Goal: Information Seeking & Learning: Learn about a topic

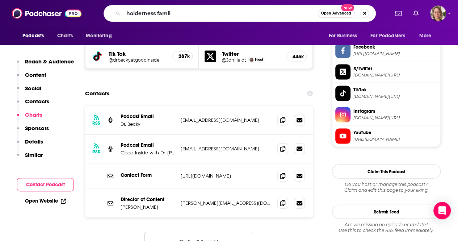
type input "holderness family"
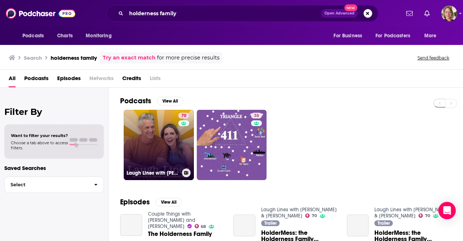
click at [160, 125] on link "70 Laugh Lines with Kim & Penn Holderness" at bounding box center [159, 145] width 70 height 70
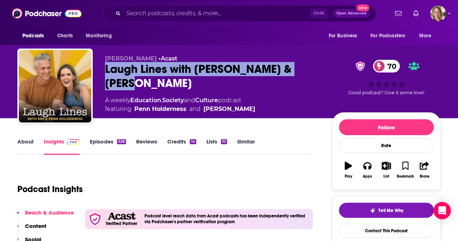
drag, startPoint x: 169, startPoint y: 82, endPoint x: 93, endPoint y: 71, distance: 77.4
click at [93, 71] on div "Kim Holderness • Acast Laugh Lines with Kim & Penn Holderness 70 A weekly Educa…" at bounding box center [228, 87] width 423 height 78
copy h2 "Laugh Lines with Kim & Penn Holderness"
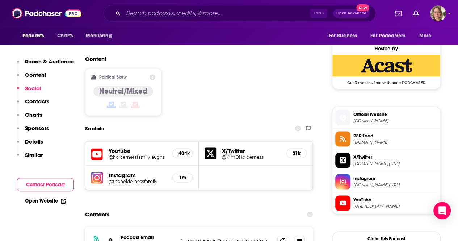
scroll to position [615, 0]
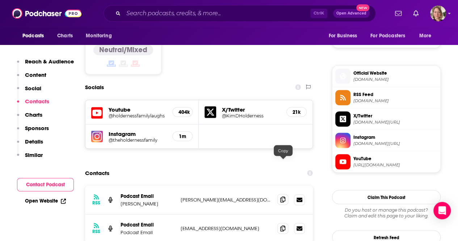
click at [284, 196] on icon at bounding box center [282, 199] width 5 height 6
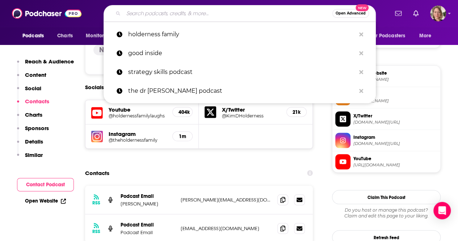
click at [202, 14] on input "Search podcasts, credits, & more..." at bounding box center [227, 14] width 209 height 12
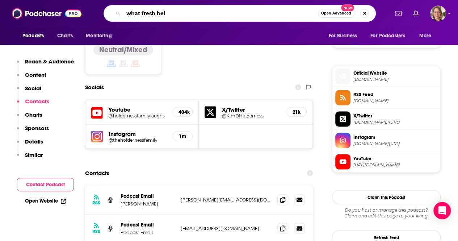
type input "what fresh hell"
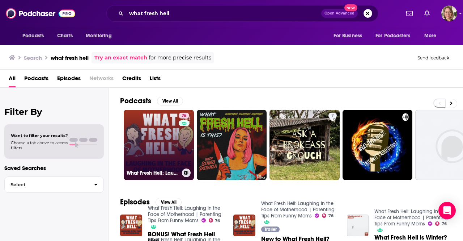
click at [143, 135] on link "76 What Fresh Hell: Laughing in the Face of Motherhood | Parenting Tips From Fu…" at bounding box center [159, 145] width 70 height 70
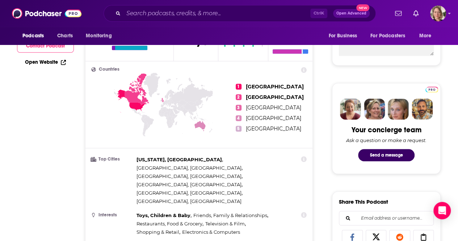
scroll to position [72, 0]
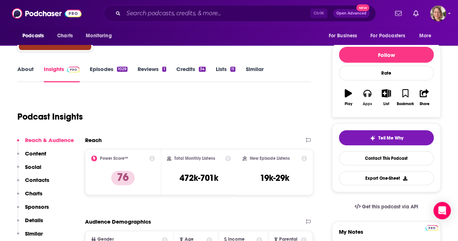
click at [370, 102] on div "Apps" at bounding box center [367, 104] width 9 height 4
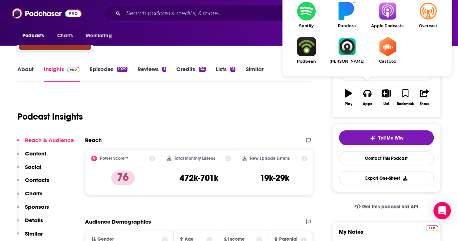
click at [388, 19] on img "Show Listen On dropdown" at bounding box center [387, 10] width 41 height 19
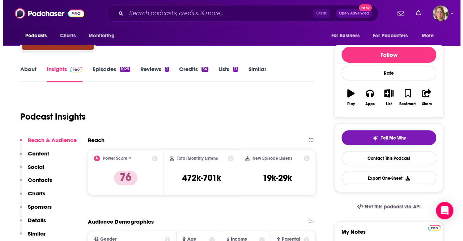
scroll to position [0, 0]
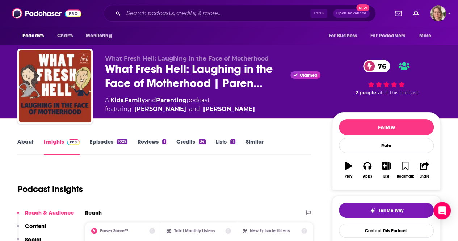
click at [173, 100] on link "Parenting" at bounding box center [171, 100] width 30 height 7
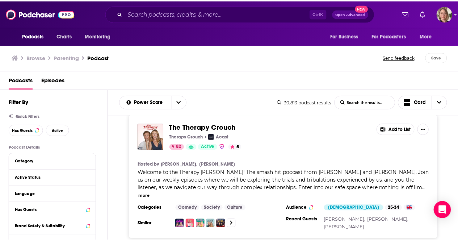
scroll to position [145, 0]
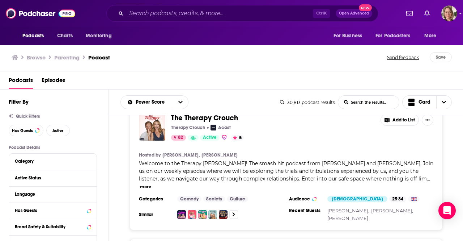
click at [151, 183] on button "more" at bounding box center [145, 186] width 11 height 6
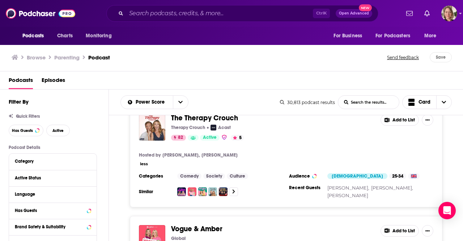
click at [144, 162] on button "less" at bounding box center [144, 164] width 8 height 6
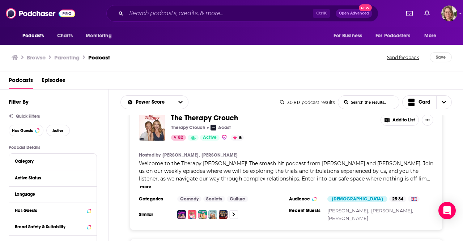
click at [151, 183] on button "more" at bounding box center [145, 186] width 11 height 6
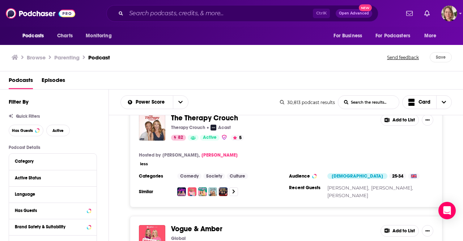
click at [209, 157] on div "Podcasts Charts Monitoring Ctrl K Open Advanced New For Business For Podcasters…" at bounding box center [231, 120] width 463 height 241
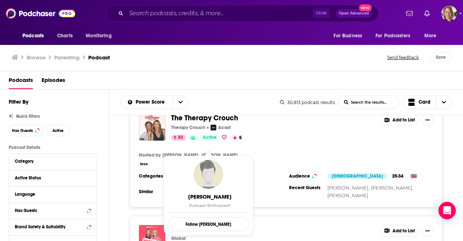
click at [276, 165] on div "less" at bounding box center [286, 164] width 295 height 8
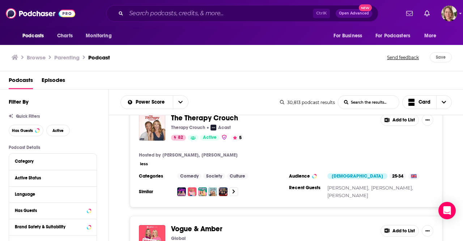
drag, startPoint x: 151, startPoint y: 162, endPoint x: 143, endPoint y: 164, distance: 7.7
click at [150, 163] on div "less" at bounding box center [286, 164] width 295 height 8
click at [143, 164] on button "less" at bounding box center [144, 164] width 8 height 6
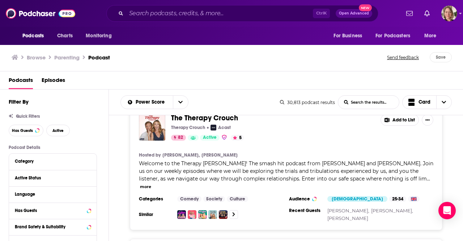
click at [193, 118] on span "The Therapy Crouch" at bounding box center [204, 117] width 67 height 9
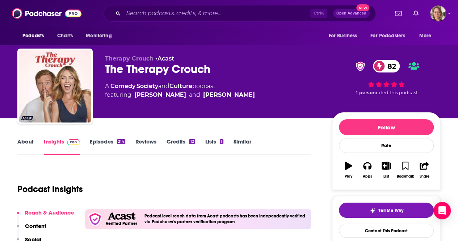
click at [26, 139] on link "About" at bounding box center [25, 146] width 16 height 17
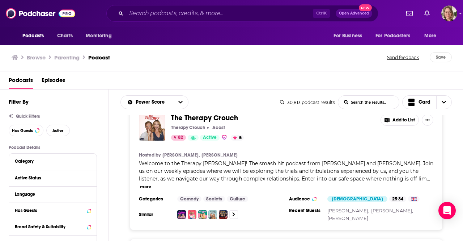
scroll to position [72, 0]
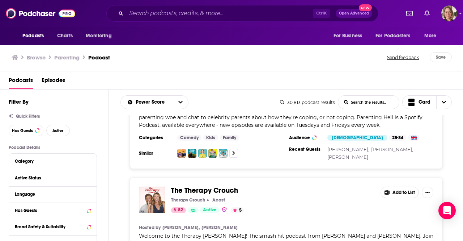
click at [148, 151] on h3 "Similar" at bounding box center [155, 153] width 33 height 6
click at [236, 152] on link at bounding box center [233, 153] width 9 height 9
click at [232, 139] on link "Family" at bounding box center [229, 138] width 19 height 6
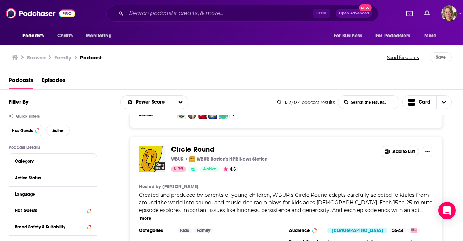
scroll to position [1484, 0]
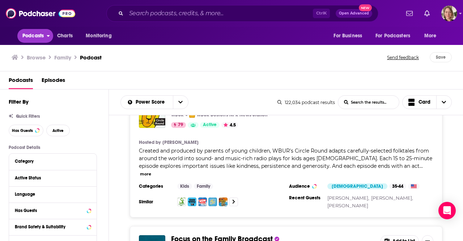
click at [47, 36] on icon "open menu" at bounding box center [48, 34] width 3 height 5
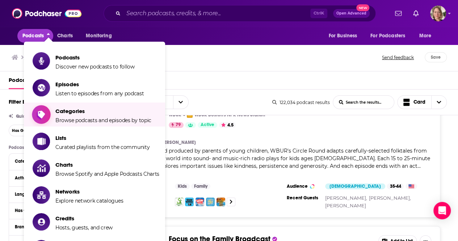
click at [81, 123] on span "Browse podcasts and episodes by topic" at bounding box center [103, 120] width 96 height 7
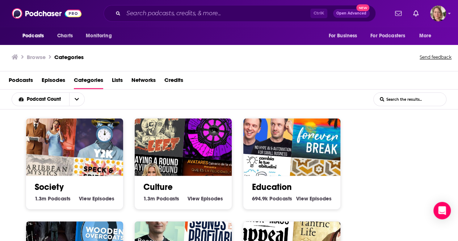
click at [20, 80] on span "Podcasts" at bounding box center [21, 81] width 24 height 15
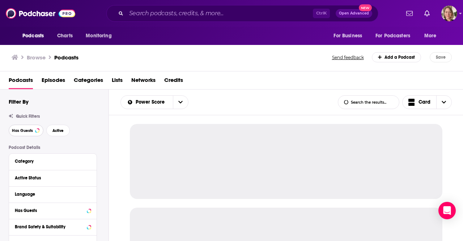
click at [17, 126] on button "Has Guests" at bounding box center [26, 130] width 35 height 12
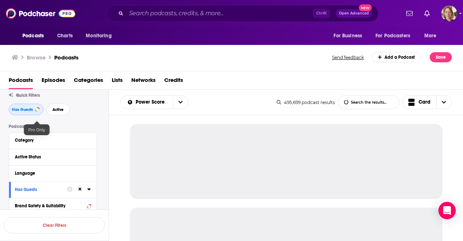
scroll to position [36, 0]
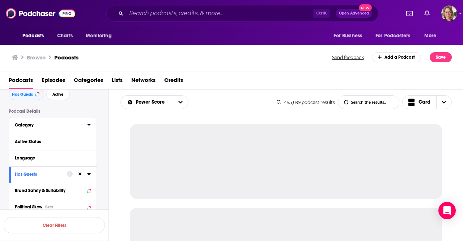
click at [59, 126] on div "Category" at bounding box center [49, 124] width 68 height 5
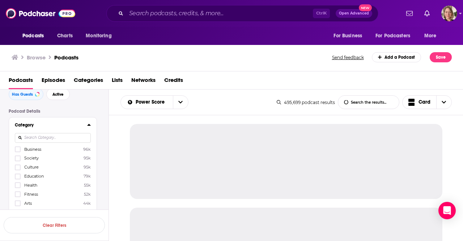
click at [58, 141] on input at bounding box center [53, 138] width 76 height 10
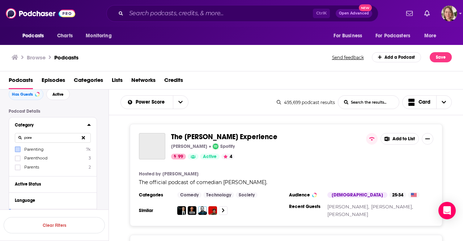
type input "pare"
click at [17, 149] on icon at bounding box center [18, 149] width 4 height 4
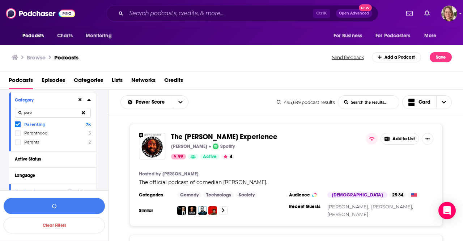
scroll to position [72, 0]
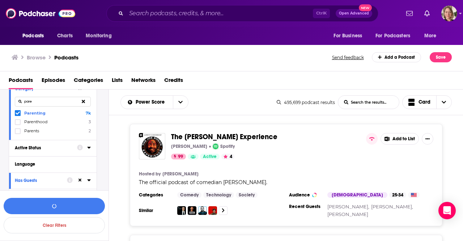
click at [42, 148] on div "Active Status" at bounding box center [44, 147] width 58 height 5
click at [87, 162] on div "open menu" at bounding box center [87, 161] width 8 height 5
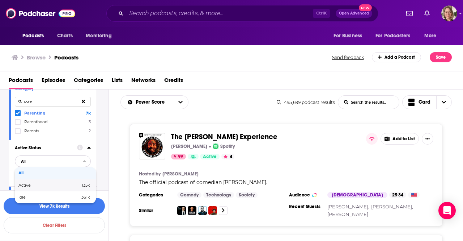
click at [33, 186] on span "Active" at bounding box center [36, 185] width 37 height 4
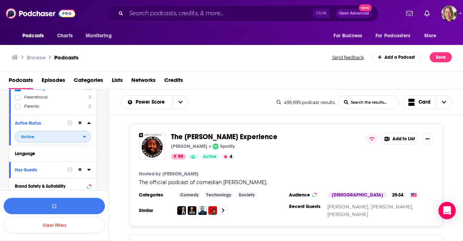
scroll to position [109, 0]
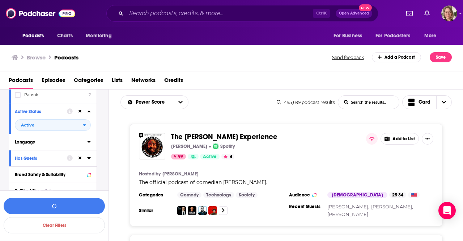
click at [38, 143] on div "Language" at bounding box center [49, 141] width 68 height 5
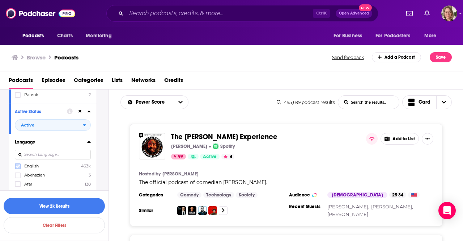
click at [19, 165] on icon at bounding box center [18, 166] width 4 height 4
click at [96, 149] on div "Language English 463k Abkhazian 3 Afar 138 Afrikaans 29 Albanian 15 Amharic 4 A…" at bounding box center [53, 191] width 88 height 115
click at [90, 140] on icon at bounding box center [89, 142] width 4 height 6
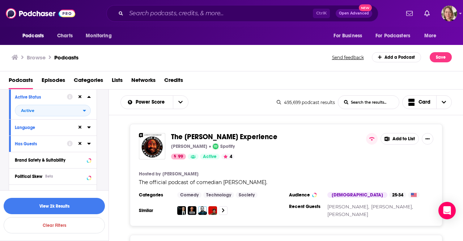
scroll to position [145, 0]
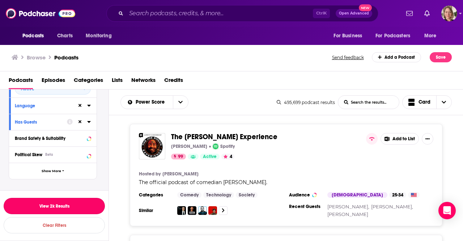
drag, startPoint x: 57, startPoint y: 205, endPoint x: 65, endPoint y: 203, distance: 8.3
click at [57, 205] on button "View 2k Results" at bounding box center [54, 206] width 101 height 16
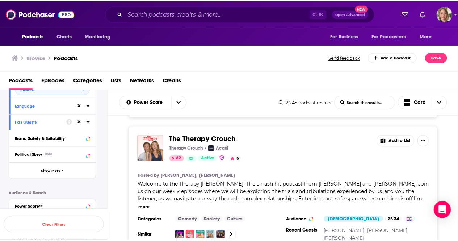
scroll to position [109, 0]
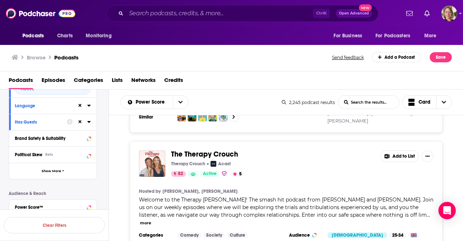
click at [214, 153] on span "The Therapy Crouch" at bounding box center [204, 153] width 67 height 9
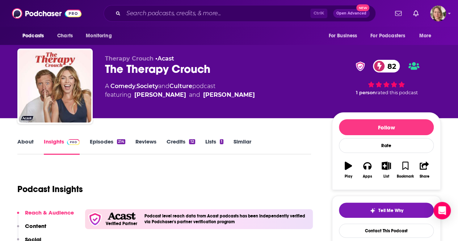
click at [23, 143] on link "About" at bounding box center [25, 146] width 16 height 17
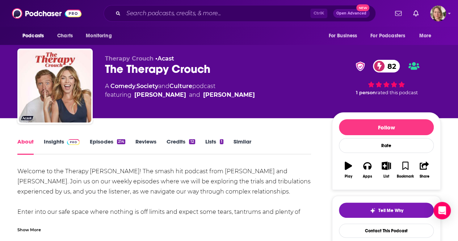
click at [47, 144] on link "Insights" at bounding box center [62, 146] width 36 height 17
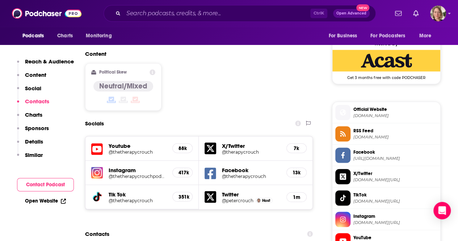
scroll to position [651, 0]
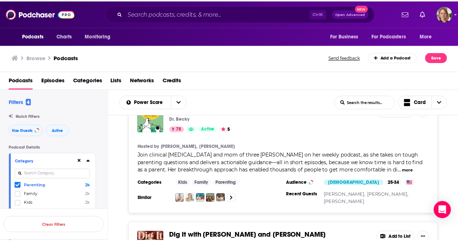
scroll to position [253, 0]
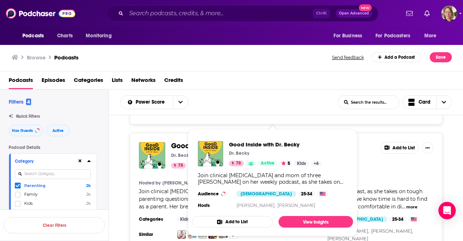
click at [202, 128] on span "Good Inside with Dr. Becky Dr. Becky 78 Active 5 Kids + 6 Join clinical psychol…" at bounding box center [273, 182] width 170 height 115
click at [181, 141] on span "Good Inside with Dr. Becky" at bounding box center [215, 145] width 89 height 9
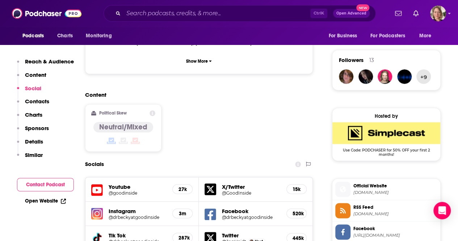
scroll to position [651, 0]
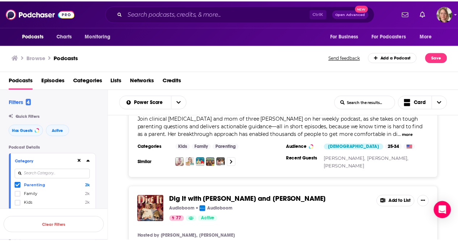
scroll to position [362, 0]
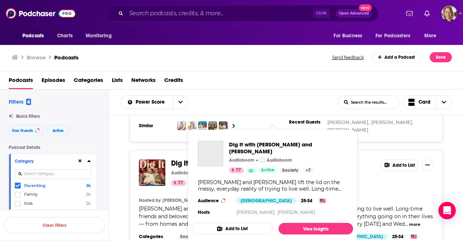
click at [191, 146] on span "Dig It with Jo Whiley and Zoe Ball Audioboom Audioboom 77 Active Society + 7 Jo…" at bounding box center [273, 186] width 170 height 122
click at [173, 159] on span "Dig It with Jo Whiley and Zoe Ball" at bounding box center [250, 163] width 158 height 9
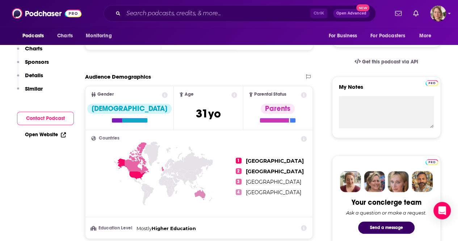
scroll to position [36, 0]
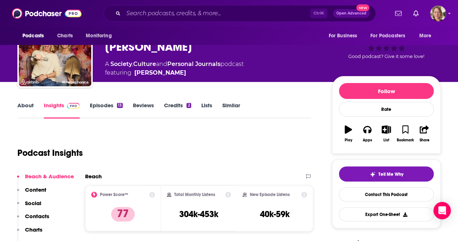
click at [25, 104] on link "About" at bounding box center [25, 110] width 16 height 17
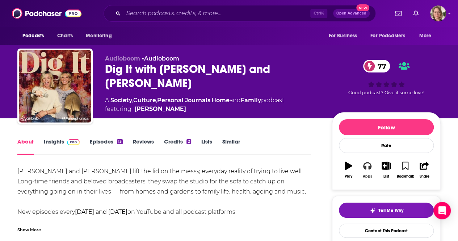
click at [371, 172] on button "Apps" at bounding box center [367, 170] width 19 height 26
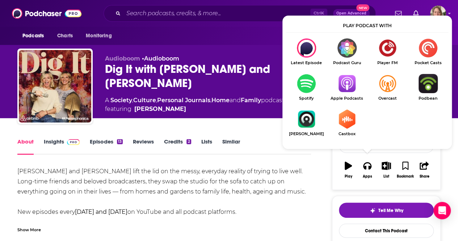
click at [345, 88] on img "Show Listen On dropdown" at bounding box center [346, 83] width 41 height 19
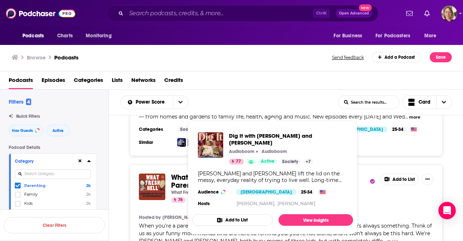
scroll to position [470, 0]
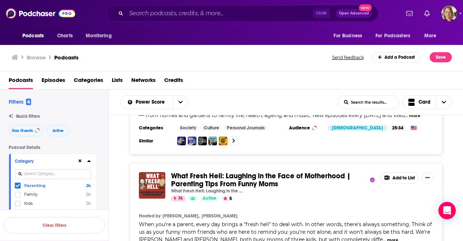
click at [115, 163] on div "What Fresh Hell: Laughing in the Face of Motherhood | Parenting Tips From Funny…" at bounding box center [286, 223] width 355 height 120
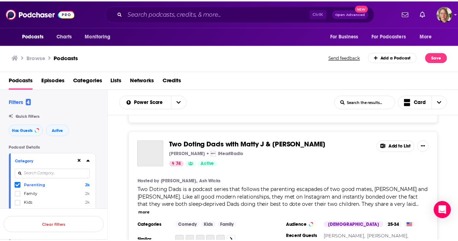
scroll to position [1303, 0]
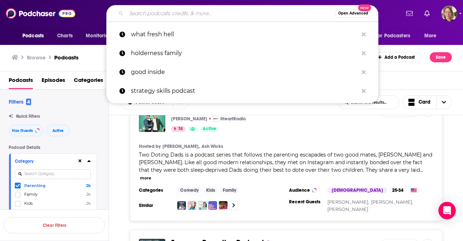
click at [156, 13] on input "Search podcasts, credits, & more..." at bounding box center [230, 14] width 209 height 12
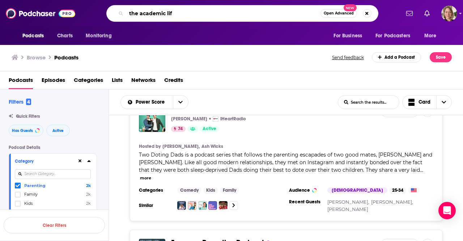
type input "the academic life"
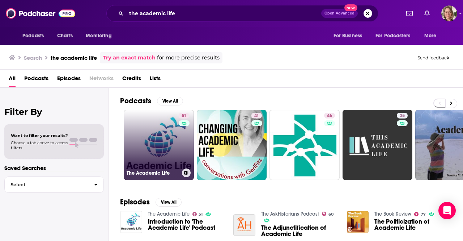
click at [157, 154] on link "51 The Academic Life" at bounding box center [159, 145] width 70 height 70
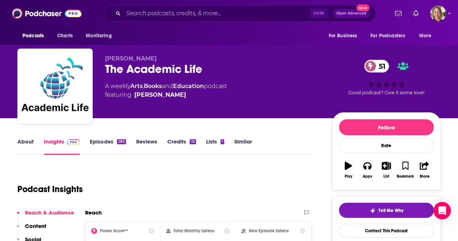
click at [31, 142] on link "About" at bounding box center [25, 146] width 16 height 17
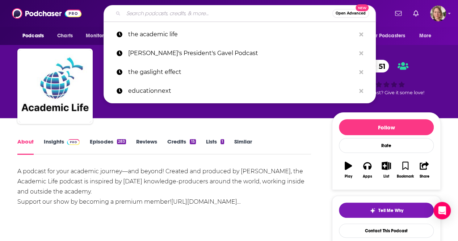
click at [233, 15] on input "Search podcasts, credits, & more..." at bounding box center [227, 14] width 209 height 12
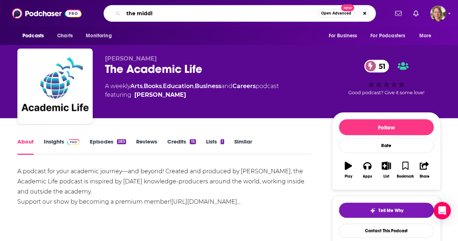
type input "the middle"
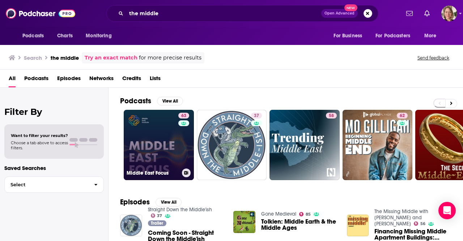
click at [162, 142] on link "63 Middle East Focus" at bounding box center [159, 145] width 70 height 70
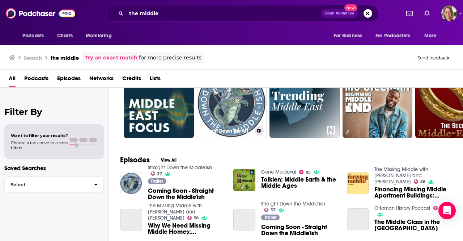
scroll to position [72, 0]
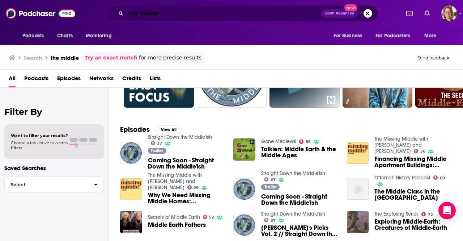
click at [193, 15] on input "the middle" at bounding box center [223, 14] width 195 height 12
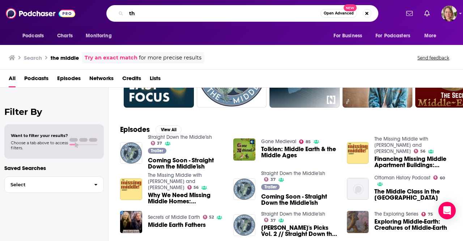
type input "t"
type input "hello monday"
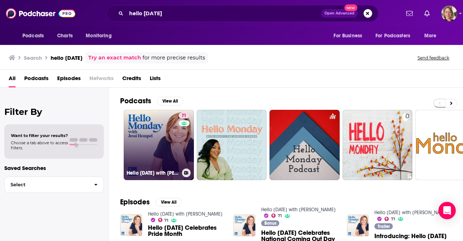
click at [176, 134] on link "71 Hello Monday with Jessi Hempel" at bounding box center [159, 145] width 70 height 70
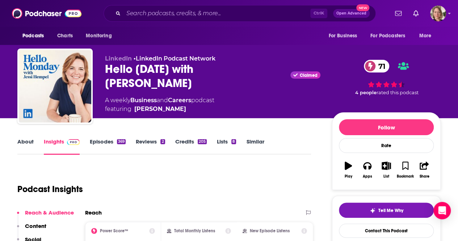
click at [28, 139] on link "About" at bounding box center [25, 146] width 16 height 17
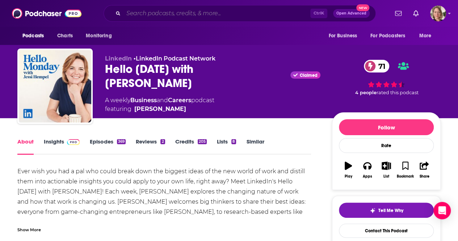
click at [168, 11] on input "Search podcasts, credits, & more..." at bounding box center [216, 14] width 187 height 12
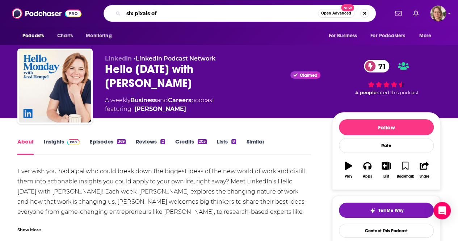
click at [145, 13] on input "six pixals of" at bounding box center [220, 14] width 194 height 12
click at [166, 13] on input "six pixels of" at bounding box center [220, 14] width 194 height 12
type input "six pixels of seperation"
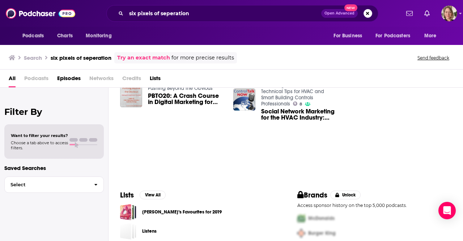
scroll to position [36, 0]
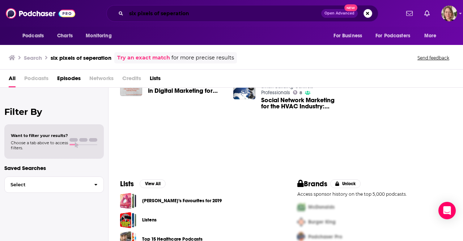
click at [169, 18] on input "six pixels of seperation" at bounding box center [223, 14] width 195 height 12
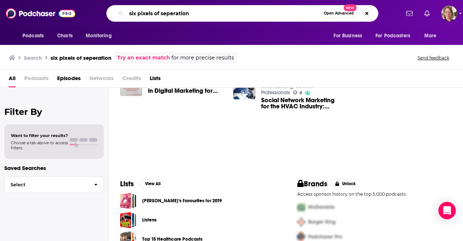
click at [169, 18] on input "six pixels of seperation" at bounding box center [223, 14] width 194 height 12
type input "talking to teens"
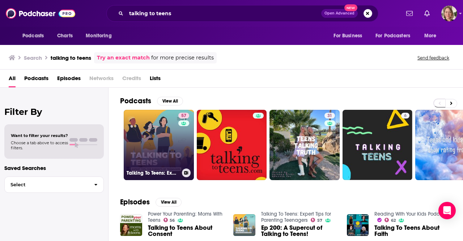
click at [149, 148] on link "57 Talking To Teens: Expert Tips for Parenting Teenagers" at bounding box center [159, 145] width 70 height 70
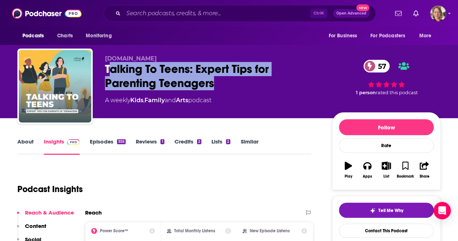
drag, startPoint x: 213, startPoint y: 84, endPoint x: 107, endPoint y: 68, distance: 106.9
click at [107, 68] on div "Talking To Teens: Expert Tips for Parenting Teenagers 57" at bounding box center [212, 76] width 215 height 28
click at [135, 75] on div "Talking To Teens: Expert Tips for Parenting Teenagers 57" at bounding box center [212, 76] width 215 height 28
drag, startPoint x: 215, startPoint y: 82, endPoint x: 100, endPoint y: 70, distance: 115.7
click at [101, 69] on div "talkingtoteens.com Talking To Teens: Expert Tips for Parenting Teenagers 57 A w…" at bounding box center [228, 87] width 423 height 78
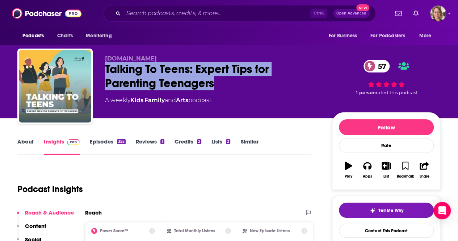
copy h2 "Talking To Teens: Expert Tips for Parenting Teenagers"
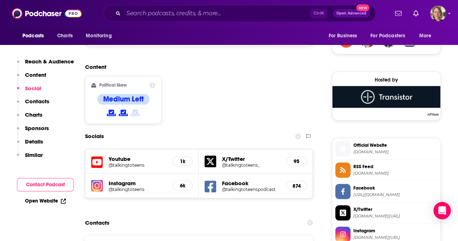
scroll to position [615, 0]
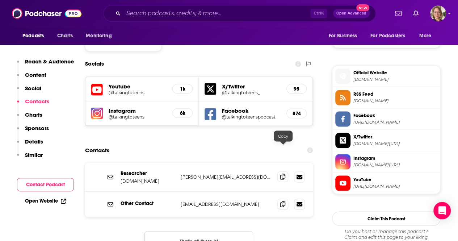
click at [282, 173] on icon at bounding box center [282, 176] width 5 height 6
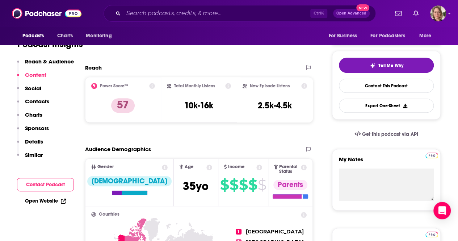
scroll to position [0, 0]
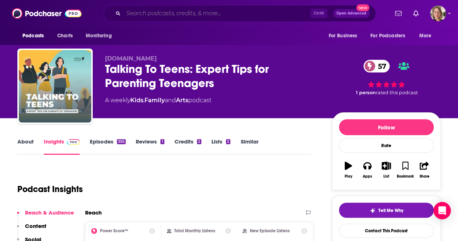
click at [179, 14] on input "Search podcasts, credits, & more..." at bounding box center [216, 14] width 187 height 12
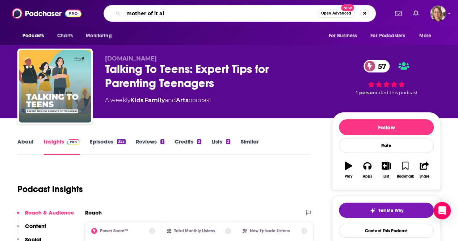
type input "mother of it all"
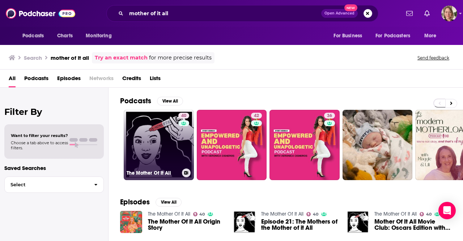
click at [175, 151] on link "40 The Mother Of It All" at bounding box center [159, 145] width 70 height 70
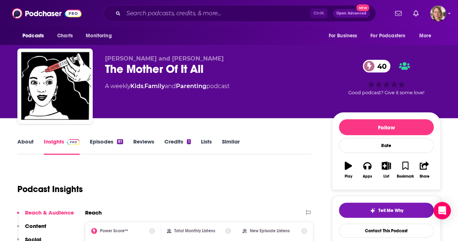
click at [202, 85] on link "Parenting" at bounding box center [191, 86] width 30 height 7
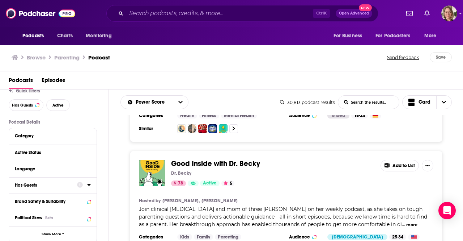
scroll to position [36, 0]
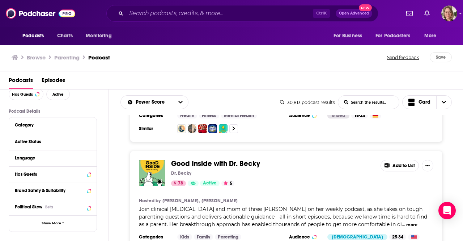
click at [91, 157] on div "Language" at bounding box center [53, 158] width 88 height 16
click at [88, 159] on icon at bounding box center [89, 158] width 4 height 6
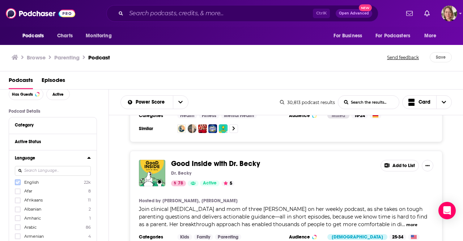
click at [16, 183] on icon at bounding box center [18, 182] width 4 height 4
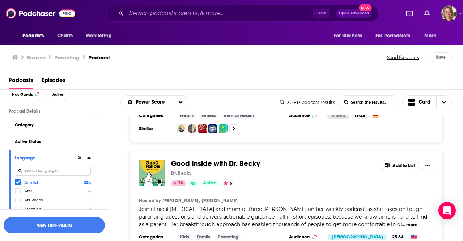
click at [71, 224] on button "View 10k+ Results" at bounding box center [54, 225] width 101 height 16
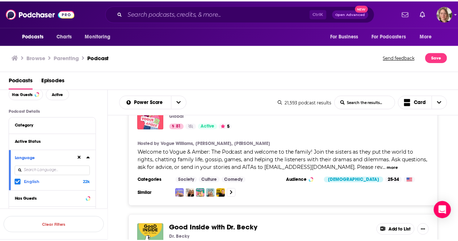
scroll to position [253, 0]
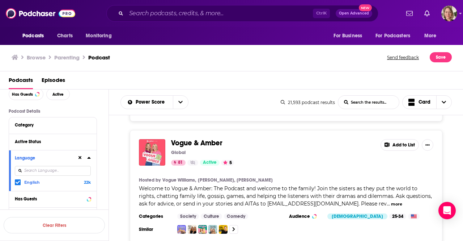
click at [217, 126] on div "Podcasts Charts Monitoring Ctrl K Open Advanced New For Business For Podcasters…" at bounding box center [231, 120] width 463 height 241
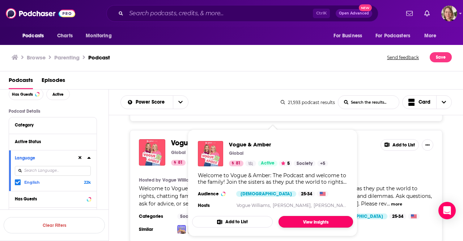
click at [312, 223] on link "View Insights" at bounding box center [316, 222] width 75 height 12
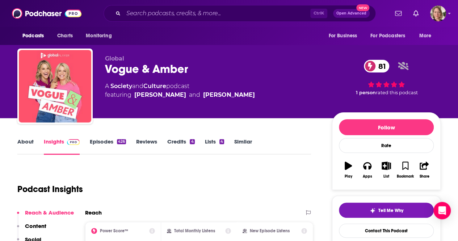
click at [27, 144] on link "About" at bounding box center [25, 146] width 16 height 17
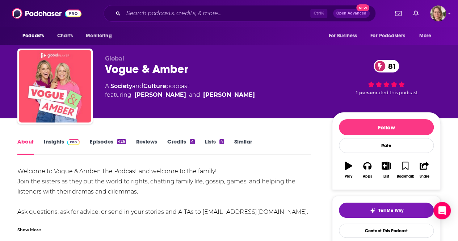
scroll to position [36, 0]
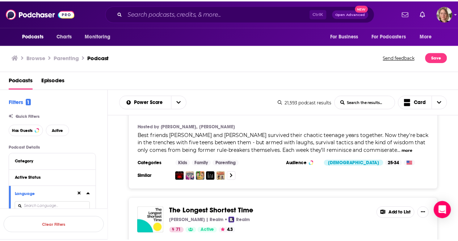
scroll to position [2823, 0]
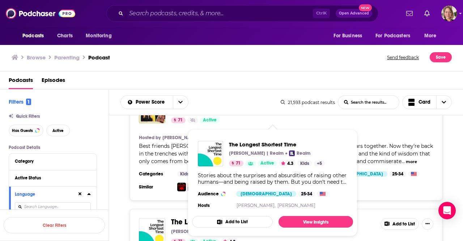
click at [179, 217] on span "The Longest Shortest Time" at bounding box center [213, 221] width 85 height 9
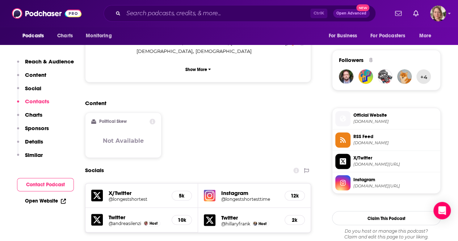
scroll to position [688, 0]
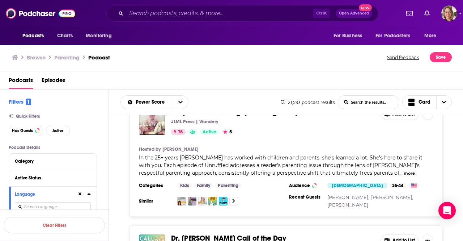
scroll to position [1158, 0]
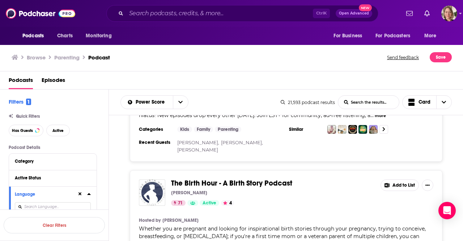
scroll to position [3000, 0]
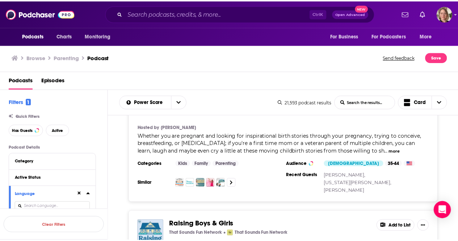
scroll to position [3072, 0]
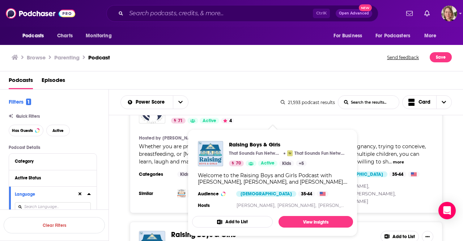
click at [170, 231] on div "Raising Boys & Girls That Sounds Fun Network That Sounds Fun Network 70 Active …" at bounding box center [286, 244] width 295 height 26
click at [186, 230] on span "Raising Boys & Girls" at bounding box center [203, 234] width 65 height 9
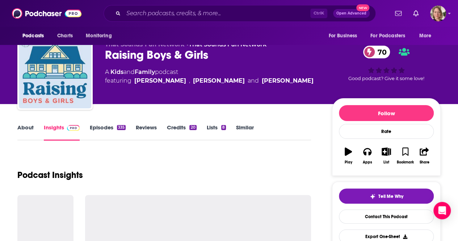
scroll to position [36, 0]
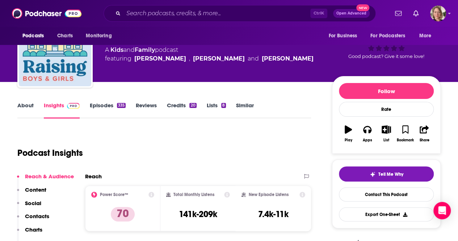
click at [31, 106] on link "About" at bounding box center [25, 110] width 16 height 17
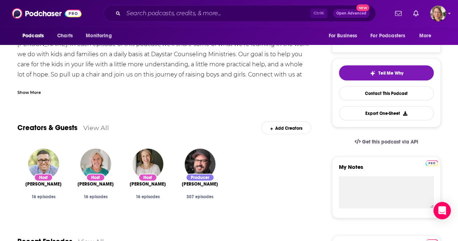
scroll to position [145, 0]
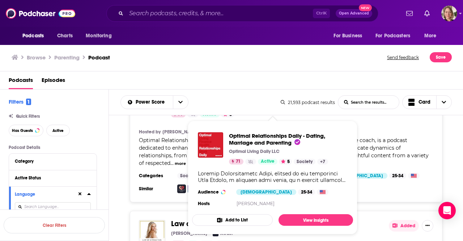
scroll to position [2606, 0]
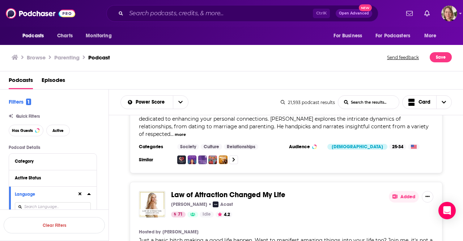
click at [457, 182] on div "Law of Attraction Changed My Life Francesca Amber Acast 71 Idle 4.2 Added Hoste…" at bounding box center [286, 240] width 355 height 117
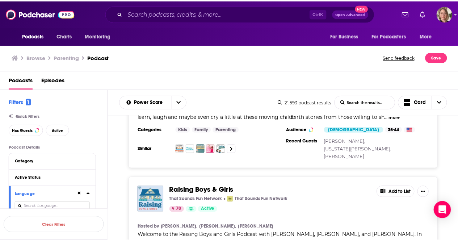
scroll to position [3221, 0]
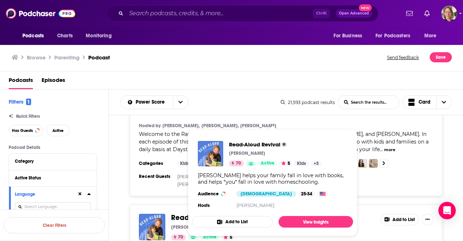
drag, startPoint x: 237, startPoint y: 136, endPoint x: 219, endPoint y: 135, distance: 18.5
click at [219, 136] on div "Podcasts Charts Monitoring Ctrl K Open Advanced New For Business For Podcasters…" at bounding box center [231, 120] width 463 height 241
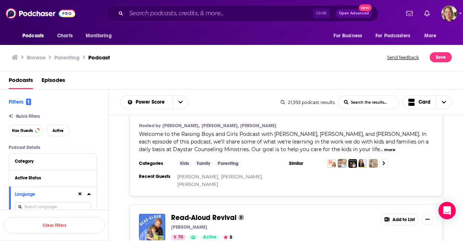
click at [193, 133] on div "Podcasts Charts Monitoring Ctrl K Open Advanced New For Business For Podcasters…" at bounding box center [231, 120] width 463 height 241
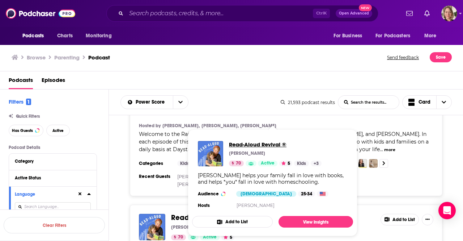
click at [249, 145] on span "Read-Aloud Revival ®" at bounding box center [275, 144] width 93 height 7
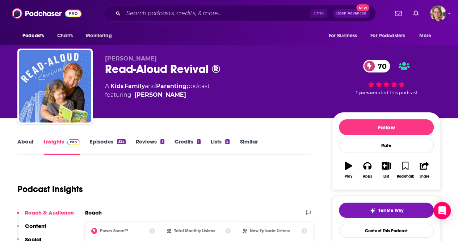
drag, startPoint x: 186, startPoint y: 96, endPoint x: 161, endPoint y: 96, distance: 25.7
click at [161, 96] on span "featuring Sarah Mackenzie" at bounding box center [157, 94] width 105 height 9
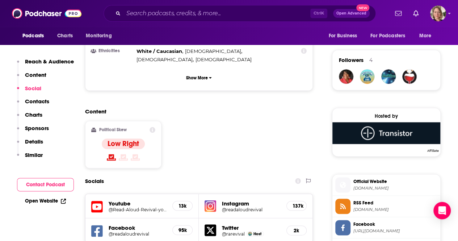
scroll to position [688, 0]
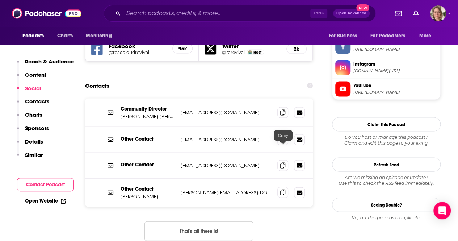
click at [284, 189] on icon at bounding box center [282, 192] width 5 height 6
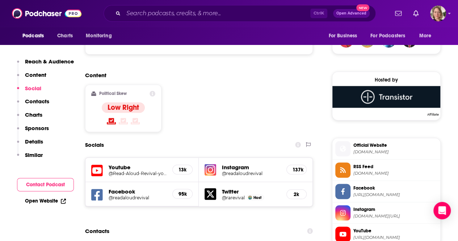
scroll to position [615, 0]
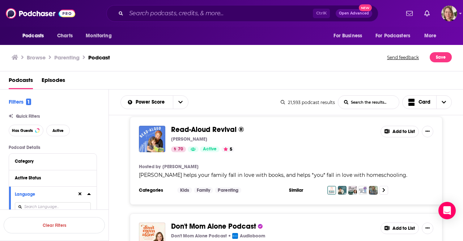
scroll to position [3330, 0]
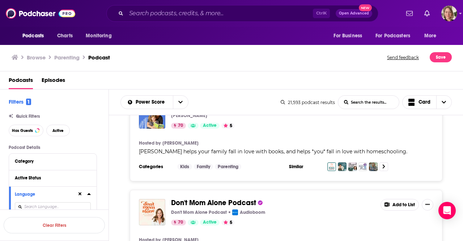
click at [385, 190] on div "Don't Mom Alone Podcast Don't Mom Alone Podcast Audioboom 70 Active 5 Add to Li…" at bounding box center [286, 245] width 313 height 110
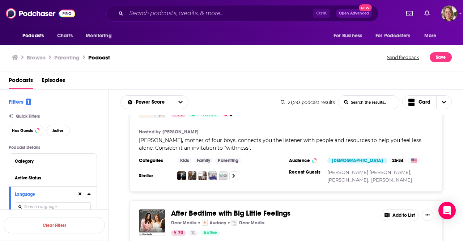
scroll to position [3438, 0]
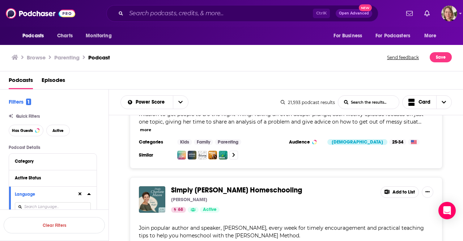
scroll to position [4741, 0]
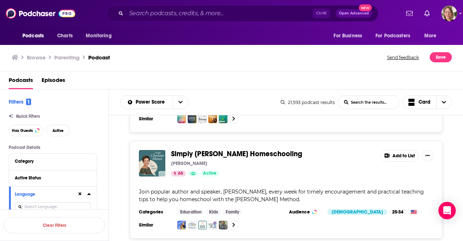
drag, startPoint x: 252, startPoint y: 127, endPoint x: 165, endPoint y: 129, distance: 86.2
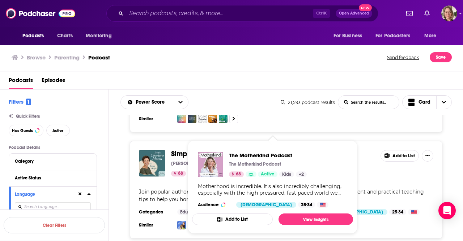
copy div "The Motherkind Podcast"
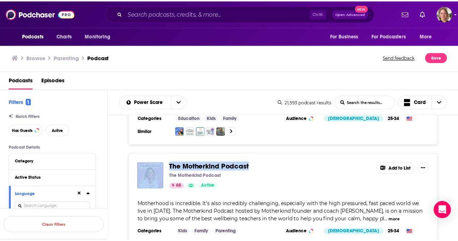
scroll to position [4813, 0]
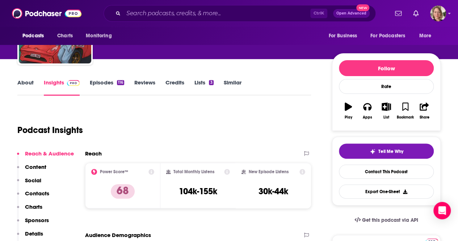
scroll to position [36, 0]
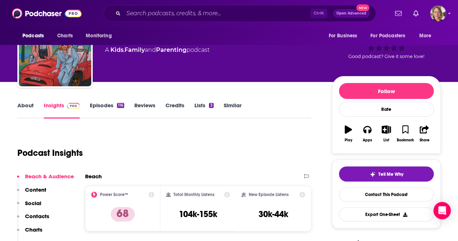
click at [27, 110] on link "About" at bounding box center [25, 110] width 16 height 17
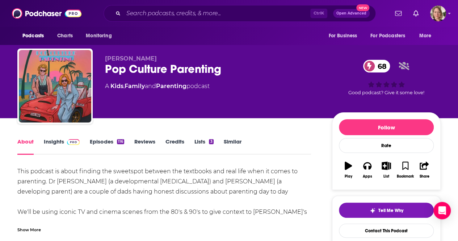
scroll to position [36, 0]
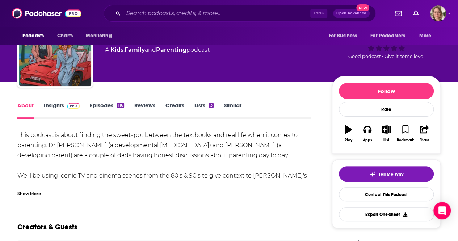
click at [30, 192] on div "Show More" at bounding box center [29, 192] width 24 height 7
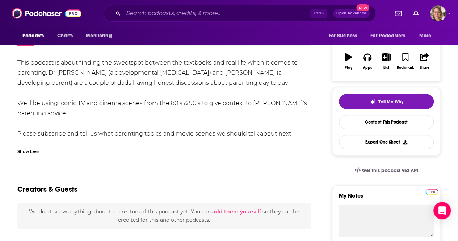
scroll to position [0, 0]
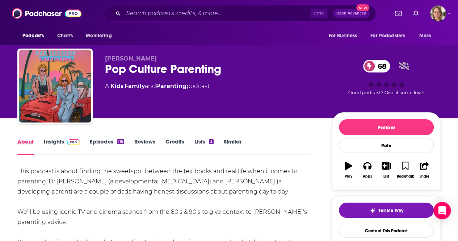
click at [43, 142] on div "About" at bounding box center [30, 146] width 26 height 17
click at [53, 143] on link "Insights" at bounding box center [62, 146] width 36 height 17
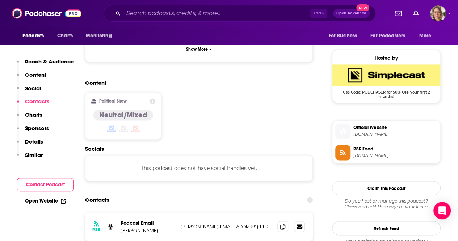
scroll to position [579, 0]
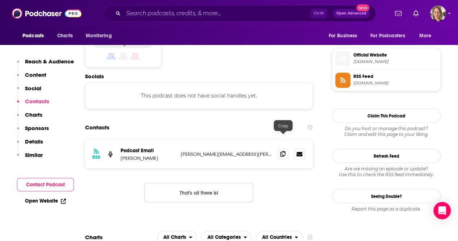
click at [282, 151] on icon at bounding box center [282, 154] width 5 height 6
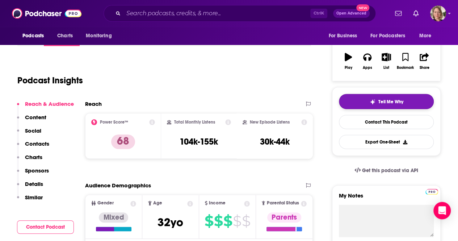
scroll to position [36, 0]
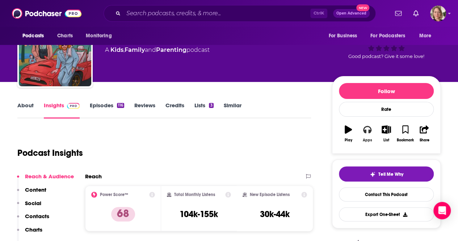
click at [370, 134] on button "Apps" at bounding box center [367, 134] width 19 height 26
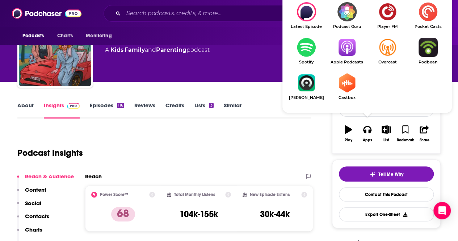
click at [341, 52] on img "Show Listen On dropdown" at bounding box center [346, 47] width 41 height 19
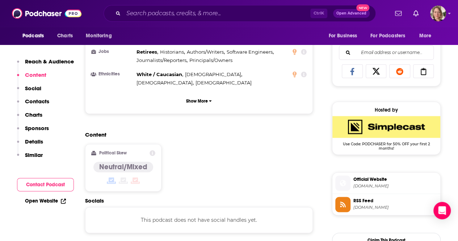
scroll to position [434, 0]
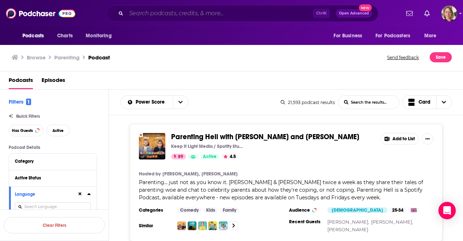
click at [187, 13] on input "Search podcasts, credits, & more..." at bounding box center [219, 14] width 187 height 12
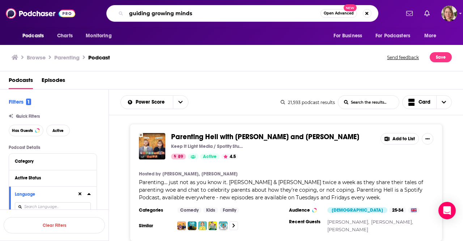
type input "guiding growing minds"
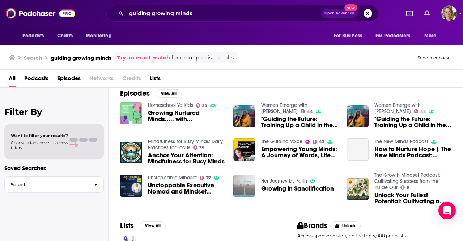
scroll to position [145, 0]
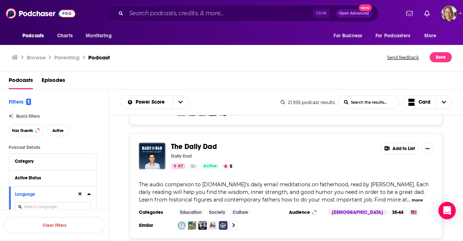
scroll to position [5967, 0]
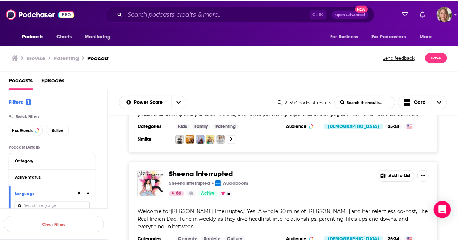
scroll to position [6727, 0]
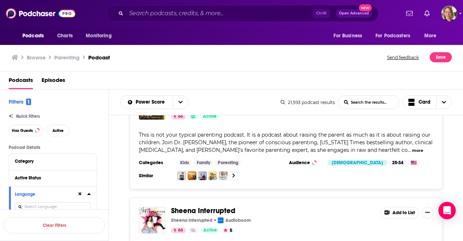
click at [202, 150] on div "Podcasts Charts Monitoring Ctrl K Open Advanced New For Business For Podcasters…" at bounding box center [231, 120] width 463 height 241
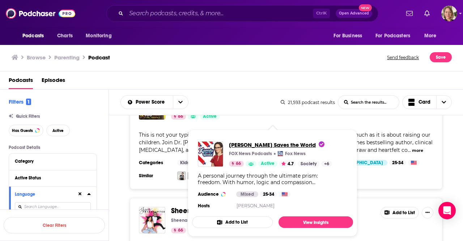
click at [257, 147] on span "Kennedy Saves the World" at bounding box center [277, 144] width 96 height 7
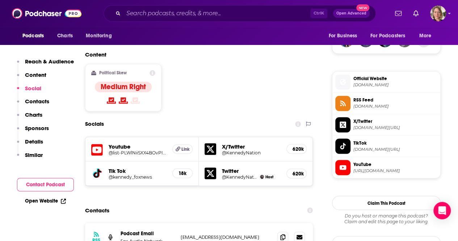
scroll to position [651, 0]
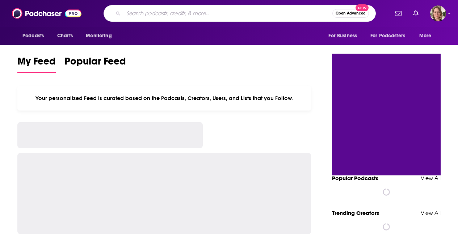
click at [193, 16] on input "Search podcasts, credits, & more..." at bounding box center [227, 14] width 209 height 12
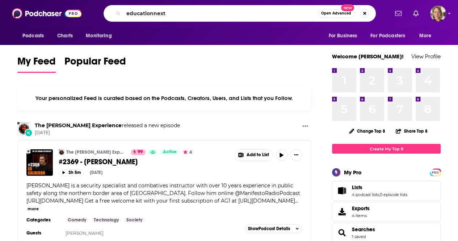
type input "educationnext"
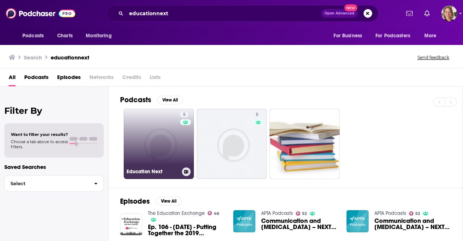
click at [146, 127] on link "5 Education Next" at bounding box center [159, 144] width 70 height 70
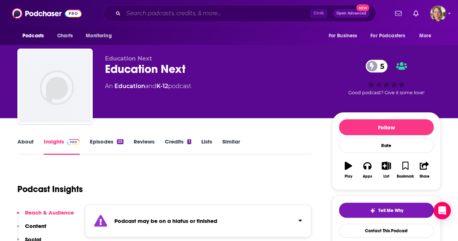
click at [228, 10] on input "Search podcasts, credits, & more..." at bounding box center [216, 14] width 187 height 12
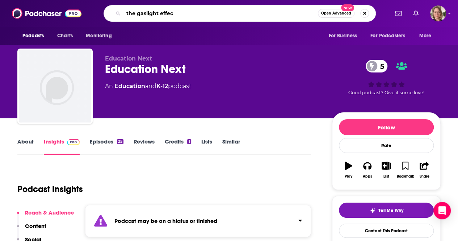
type input "the gaslight effect"
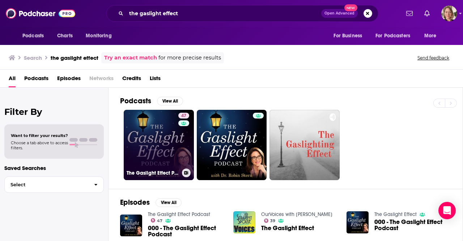
click at [166, 153] on link "47 The Gaslight Effect Podcast" at bounding box center [159, 145] width 70 height 70
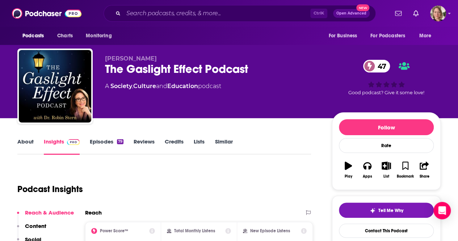
click at [21, 144] on link "About" at bounding box center [25, 146] width 16 height 17
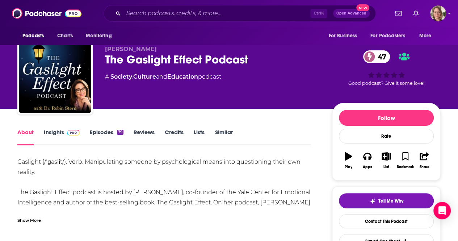
scroll to position [36, 0]
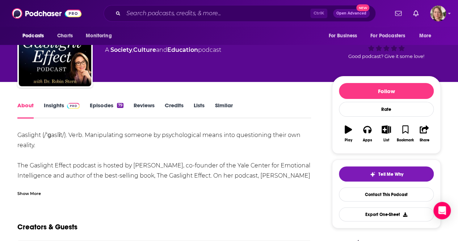
click at [20, 189] on div "Show More" at bounding box center [29, 192] width 24 height 7
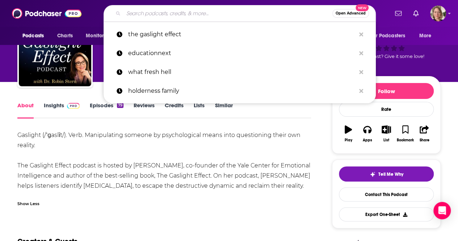
click at [231, 11] on input "Search podcasts, credits, & more..." at bounding box center [227, 14] width 209 height 12
paste input "NYSSBA's President's Gavel Podcast"
type input "NYSSBA's President's Gavel Podcast"
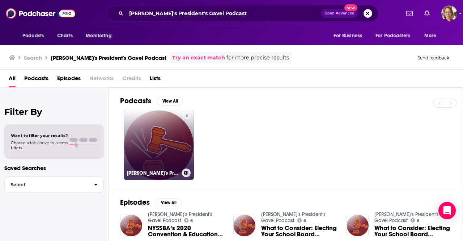
click at [176, 134] on link "6 NYSSBA's President's Gavel Podcast" at bounding box center [159, 145] width 70 height 70
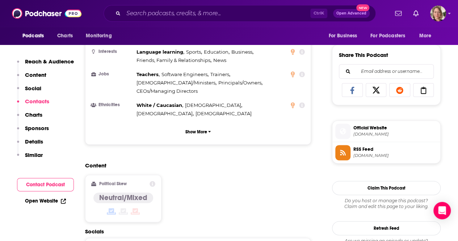
scroll to position [434, 0]
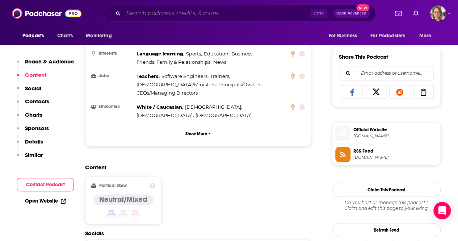
click at [175, 17] on input "Search podcasts, credits, & more..." at bounding box center [216, 14] width 187 height 12
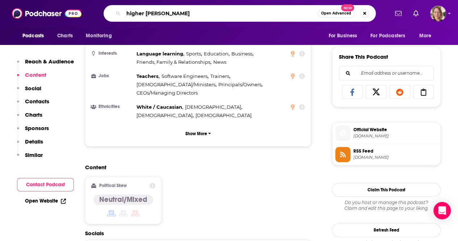
type input "higher ed geek"
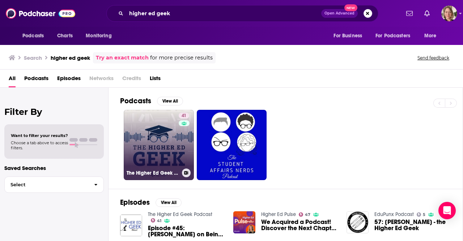
click at [159, 122] on link "41 The Higher Ed Geek Podcast" at bounding box center [159, 145] width 70 height 70
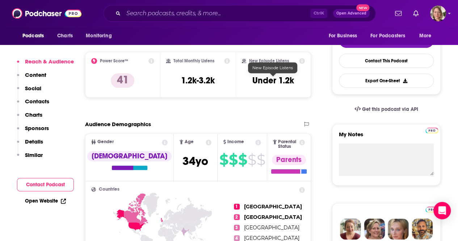
scroll to position [181, 0]
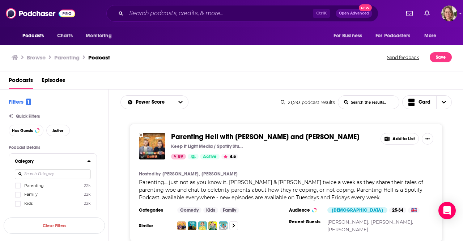
click at [37, 185] on span "Parenting" at bounding box center [34, 185] width 20 height 5
click at [18, 187] on input "multiSelectOption-parenting-0" at bounding box center [18, 187] width 0 height 0
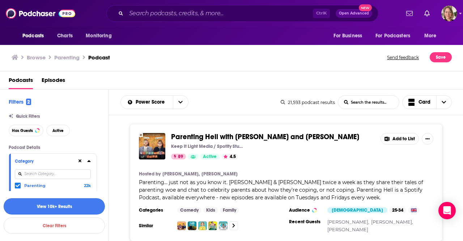
click at [62, 205] on button "View 10k+ Results" at bounding box center [54, 206] width 101 height 16
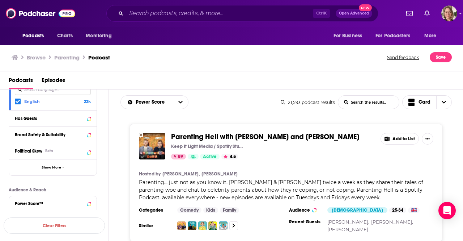
scroll to position [217, 0]
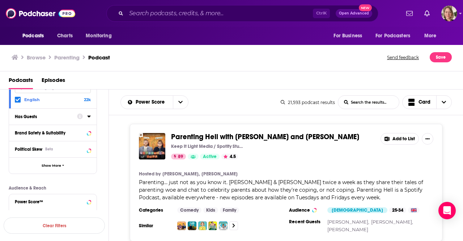
click at [74, 117] on button "Has Guests" at bounding box center [46, 115] width 62 height 9
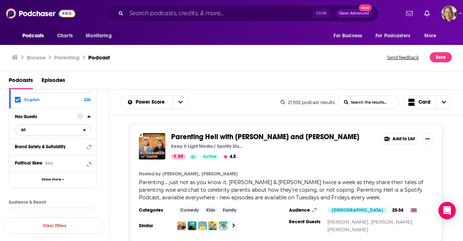
click at [30, 131] on span "All" at bounding box center [49, 129] width 68 height 9
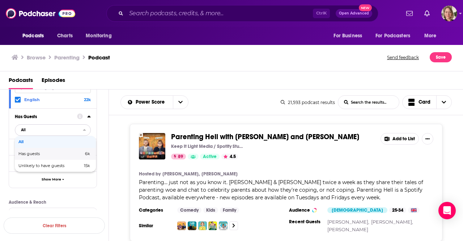
click at [40, 154] on div "Has guests 6k" at bounding box center [55, 154] width 81 height 12
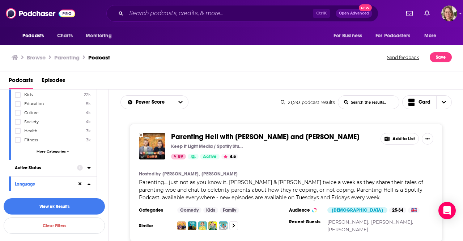
scroll to position [145, 0]
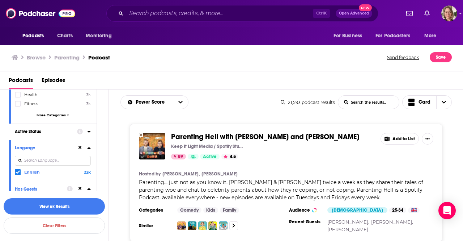
click at [88, 131] on icon at bounding box center [88, 132] width 3 height 2
click at [53, 145] on span "All" at bounding box center [49, 144] width 68 height 9
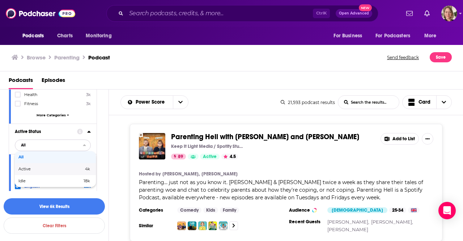
click at [34, 167] on span "Active" at bounding box center [37, 169] width 39 height 4
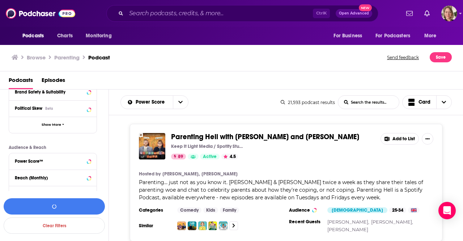
scroll to position [326, 0]
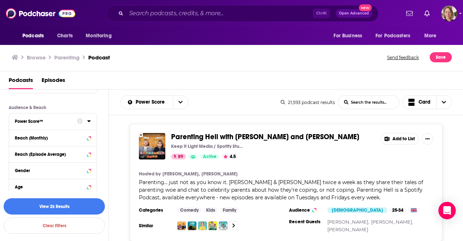
click at [58, 123] on button "Power Score™" at bounding box center [46, 120] width 62 height 9
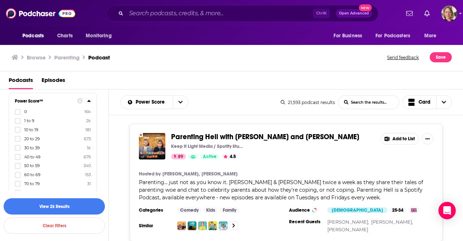
scroll to position [362, 0]
click at [16, 174] on icon at bounding box center [18, 176] width 4 height 4
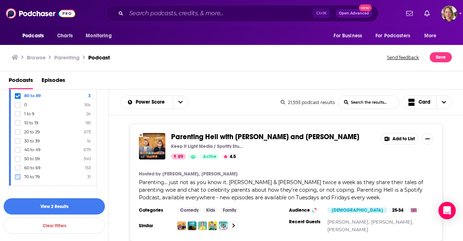
click at [17, 175] on icon at bounding box center [18, 176] width 4 height 3
click at [66, 206] on button "View 119 Results" at bounding box center [54, 206] width 101 height 16
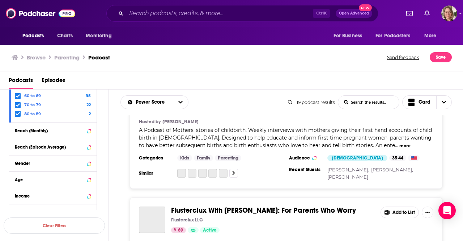
scroll to position [2990, 0]
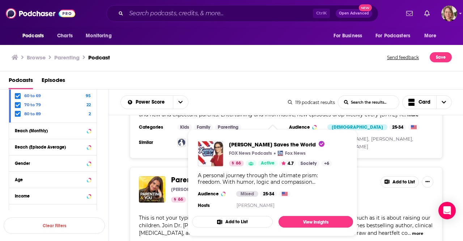
scroll to position [4655, 0]
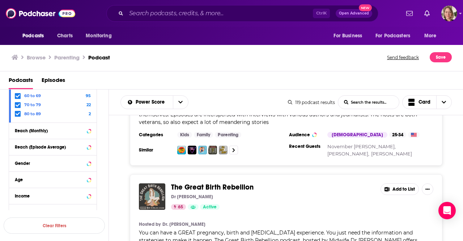
scroll to position [5958, 0]
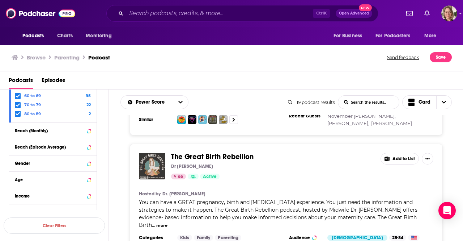
scroll to position [5982, 0]
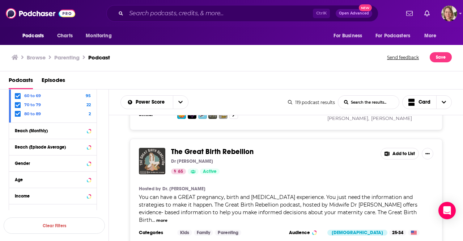
drag, startPoint x: 293, startPoint y: 226, endPoint x: 292, endPoint y: 223, distance: 3.8
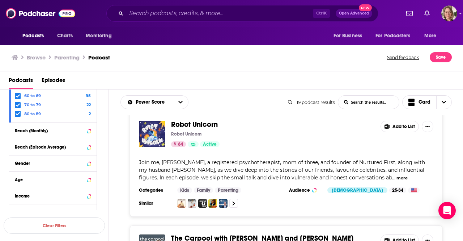
scroll to position [7249, 0]
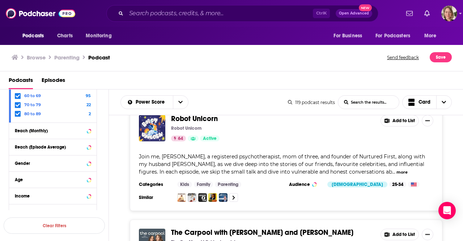
drag, startPoint x: 359, startPoint y: 124, endPoint x: 165, endPoint y: 126, distance: 194.7
copy div "Minimal-ish: Minimalism, Intentional Living, Motherhood"
drag, startPoint x: 265, startPoint y: 162, endPoint x: 227, endPoint y: 162, distance: 38.4
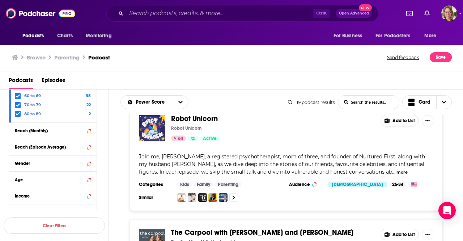
copy span "Desirae Endres"
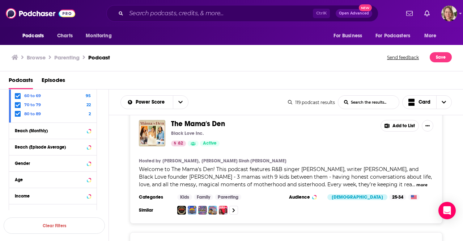
scroll to position [8081, 0]
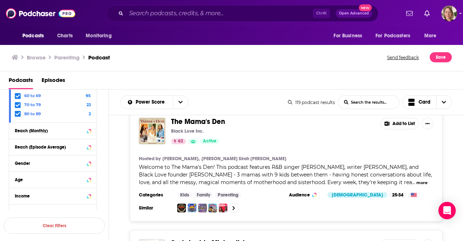
drag, startPoint x: 397, startPoint y: 175, endPoint x: 358, endPoint y: 173, distance: 38.8
drag, startPoint x: 397, startPoint y: 174, endPoint x: 358, endPoint y: 173, distance: 39.1
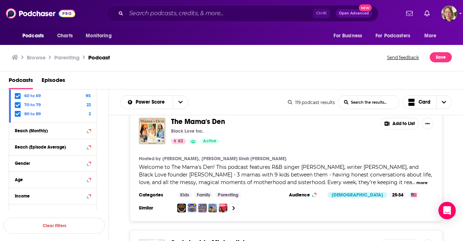
copy span "Dr. Nanika Coor"
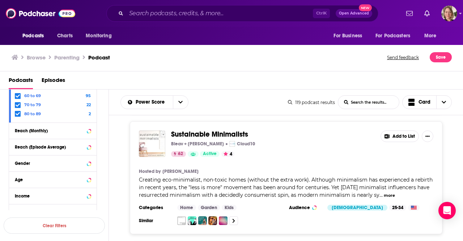
scroll to position [8190, 0]
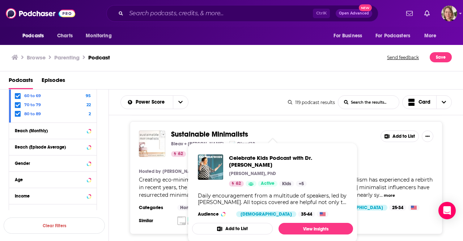
drag, startPoint x: 297, startPoint y: 142, endPoint x: 199, endPoint y: 137, distance: 98.2
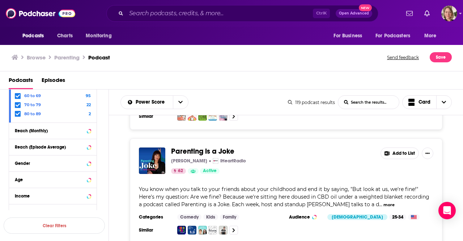
scroll to position [8939, 0]
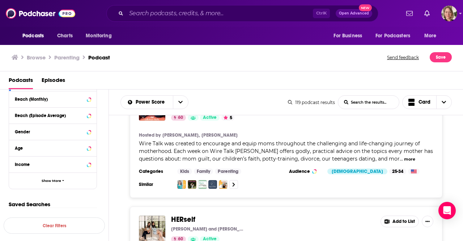
scroll to position [11812, 0]
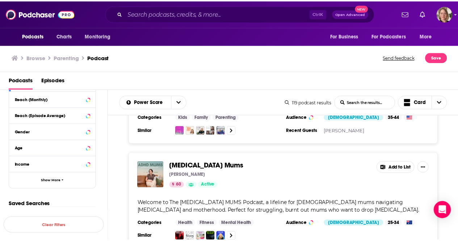
scroll to position [12318, 0]
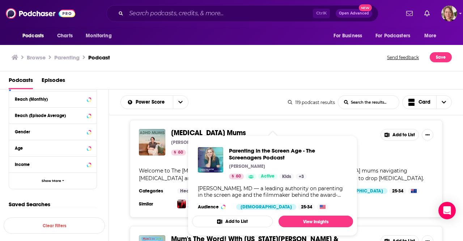
click at [192, 147] on div "Parenting in the Screen Age - The Screenagers Podcast Delaney Ruston 60 Active …" at bounding box center [272, 178] width 161 height 74
click at [245, 151] on span "Parenting in the Screen Age - The Screenagers Podcast" at bounding box center [288, 154] width 118 height 14
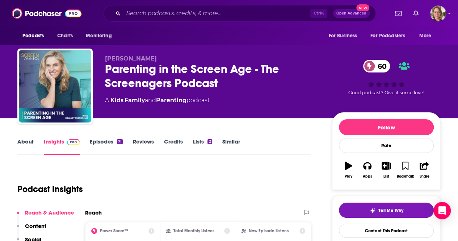
click at [31, 141] on link "About" at bounding box center [25, 146] width 16 height 17
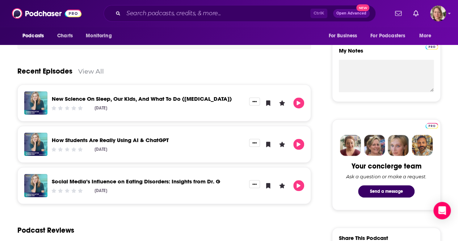
scroll to position [36, 0]
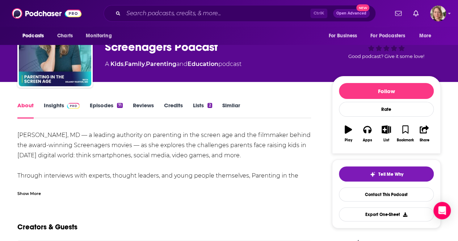
click at [55, 105] on link "Insights" at bounding box center [62, 110] width 36 height 17
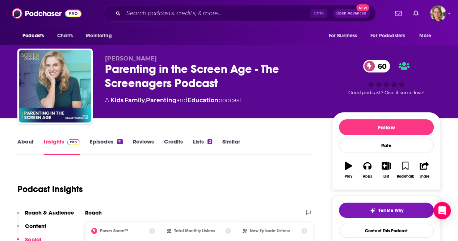
click at [22, 143] on link "About" at bounding box center [25, 146] width 16 height 17
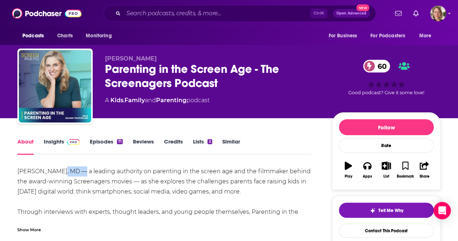
drag, startPoint x: 76, startPoint y: 171, endPoint x: 55, endPoint y: 174, distance: 21.2
click at [55, 174] on div "Join Delaney Ruston, MD — a leading authority on parenting in the screen age an…" at bounding box center [164, 201] width 294 height 71
copy div "Ruston"
click at [57, 145] on link "Insights" at bounding box center [62, 146] width 36 height 17
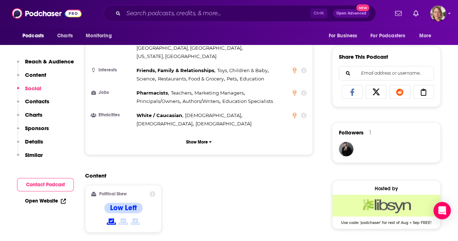
scroll to position [543, 0]
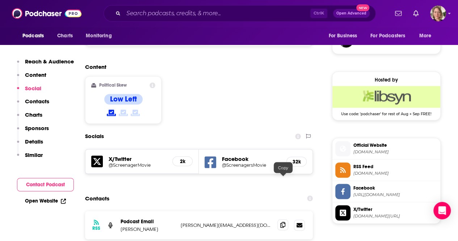
click at [286, 219] on span at bounding box center [282, 224] width 11 height 11
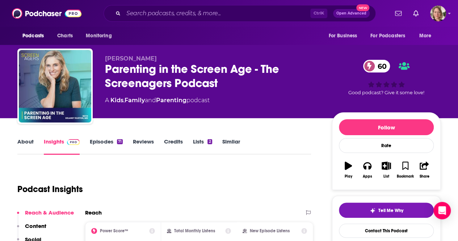
scroll to position [36, 0]
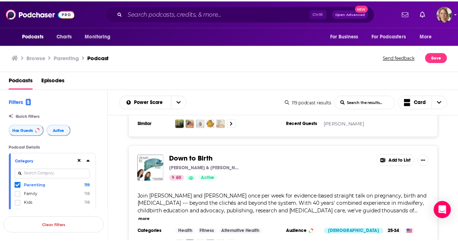
scroll to position [14001, 0]
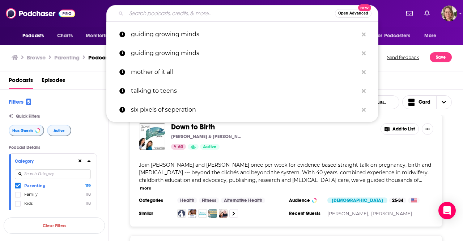
click at [163, 14] on input "Search podcasts, credits, & more..." at bounding box center [230, 14] width 209 height 12
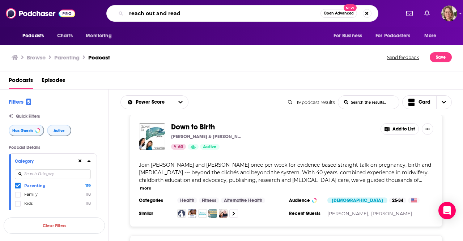
type input "reach out and read"
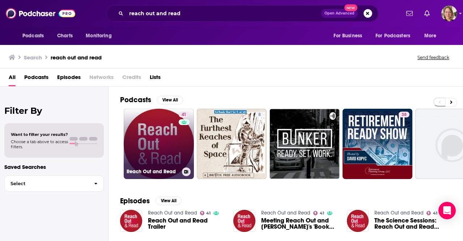
click at [158, 138] on link "41 Reach Out and Read" at bounding box center [159, 144] width 70 height 70
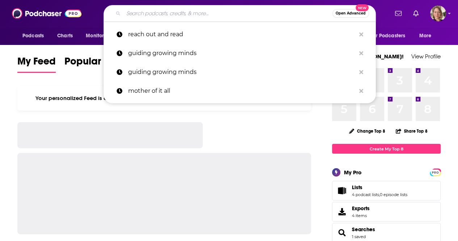
click at [231, 10] on input "Search podcasts, credits, & more..." at bounding box center [227, 14] width 209 height 12
paste input "Solutions with [PERSON_NAME]"
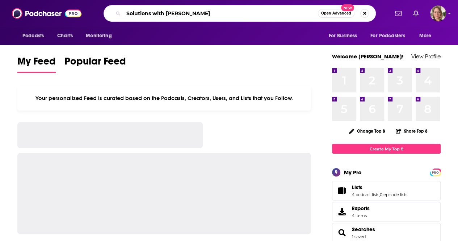
type input "Solutions with [PERSON_NAME]"
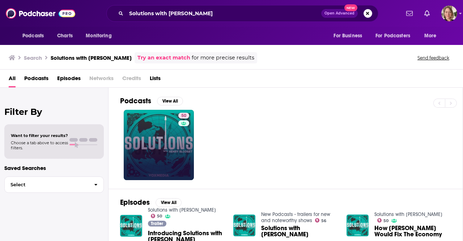
click at [174, 127] on link "50" at bounding box center [159, 145] width 70 height 70
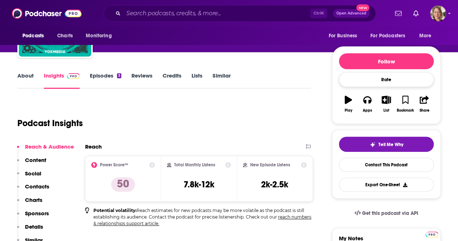
scroll to position [36, 0]
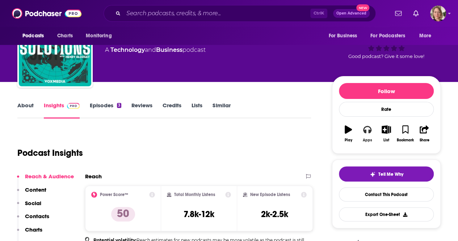
click at [369, 134] on button "Apps" at bounding box center [367, 134] width 19 height 26
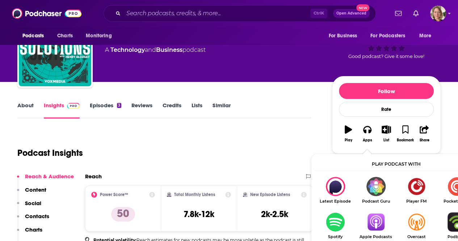
click at [376, 228] on img "Show Listen On dropdown" at bounding box center [375, 221] width 41 height 19
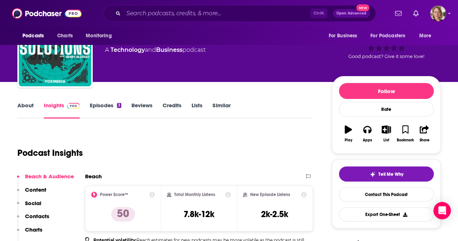
click at [183, 19] on div "Ctrl K Open Advanced New" at bounding box center [240, 13] width 272 height 17
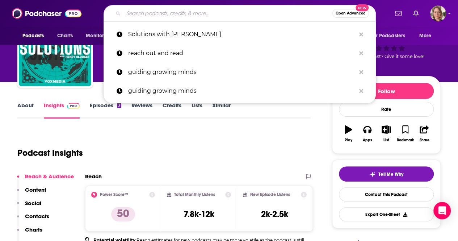
click at [179, 16] on input "Search podcasts, credits, & more..." at bounding box center [227, 14] width 209 height 12
paste input "Your Parenting Mojo"
type input "Your Parenting Mojo"
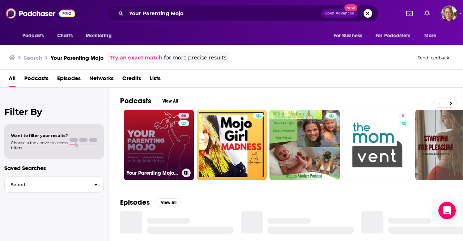
click at [177, 145] on link "66 Your Parenting Mojo - Respectful, research-based parenting ideas to help kid…" at bounding box center [159, 145] width 70 height 70
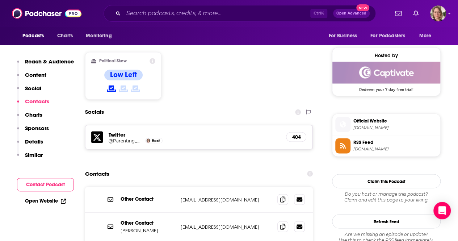
scroll to position [470, 0]
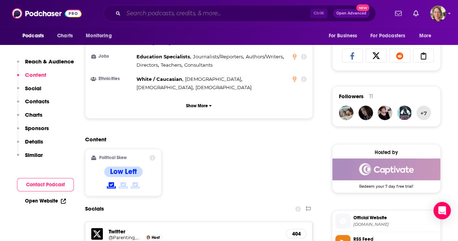
click at [166, 16] on input "Search podcasts, credits, & more..." at bounding box center [216, 14] width 187 height 12
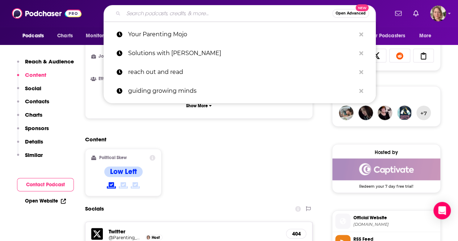
paste input "[PERSON_NAME] Get a Grip! Parenting Podcast"
type input "[PERSON_NAME] Get a Grip! Parenting Podcast"
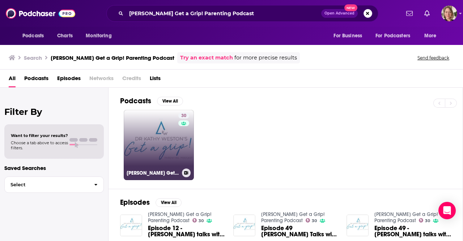
click at [172, 148] on link "30 [PERSON_NAME] Get a Grip! Parenting Podcast" at bounding box center [159, 145] width 70 height 70
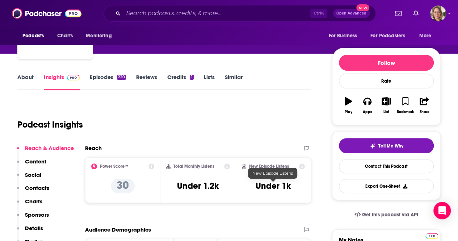
scroll to position [109, 0]
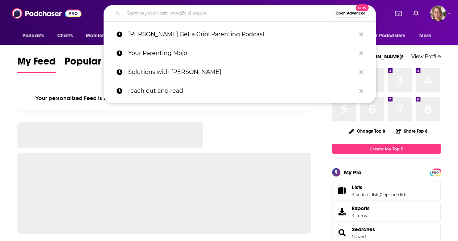
click at [174, 16] on input "Search podcasts, credits, & more..." at bounding box center [227, 14] width 209 height 12
paste input "Parenting with [PERSON_NAME]"
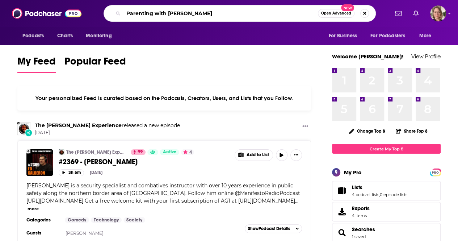
type input "Parenting with [PERSON_NAME]"
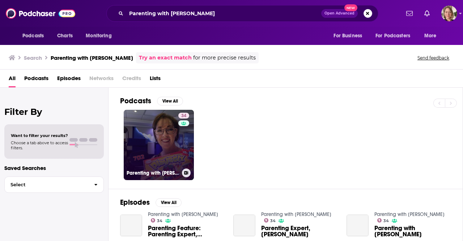
click at [185, 145] on div "34" at bounding box center [184, 141] width 13 height 56
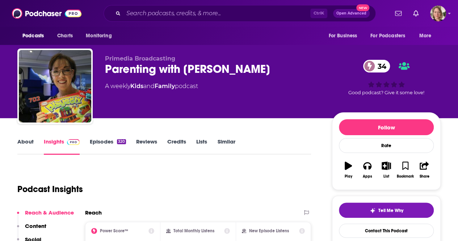
scroll to position [72, 0]
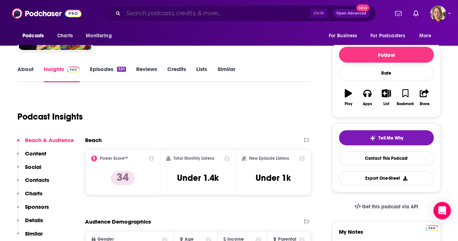
click at [136, 17] on input "Search podcasts, credits, & more..." at bounding box center [216, 14] width 187 height 12
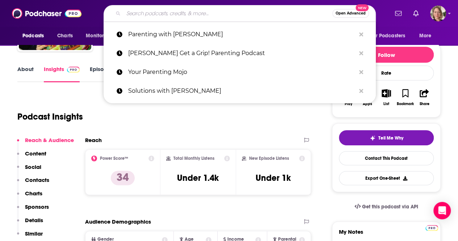
paste input "Geek Parenting Podcast"
type input "Geek Parenting Podcast"
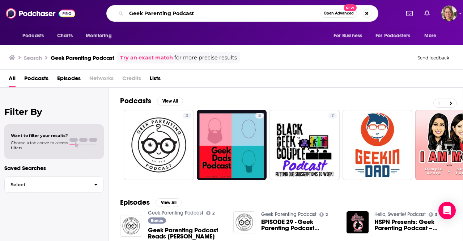
click at [155, 17] on input "Geek Parenting Podcast" at bounding box center [223, 14] width 194 height 12
paste input "The Empowered Principal"
type input "The Empowered Principal"
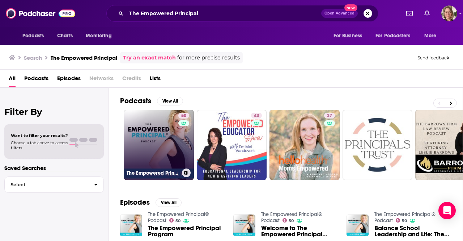
click at [176, 152] on link "50 The Empowered Principal® Podcast" at bounding box center [159, 145] width 70 height 70
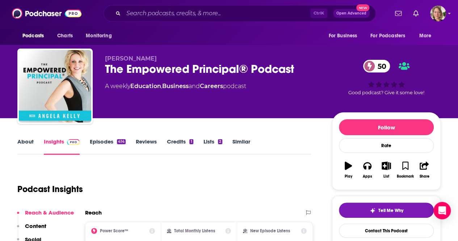
click at [21, 142] on link "About" at bounding box center [25, 146] width 16 height 17
